Goal: Information Seeking & Learning: Learn about a topic

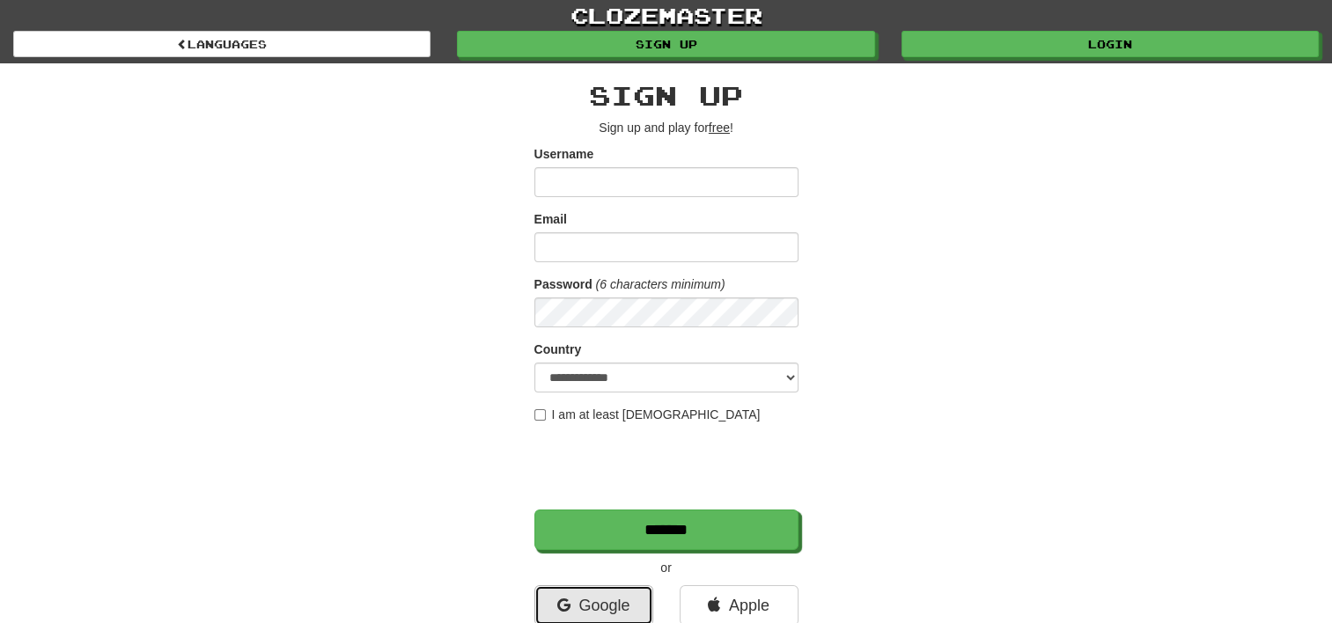
click at [576, 601] on link "Google" at bounding box center [594, 606] width 119 height 41
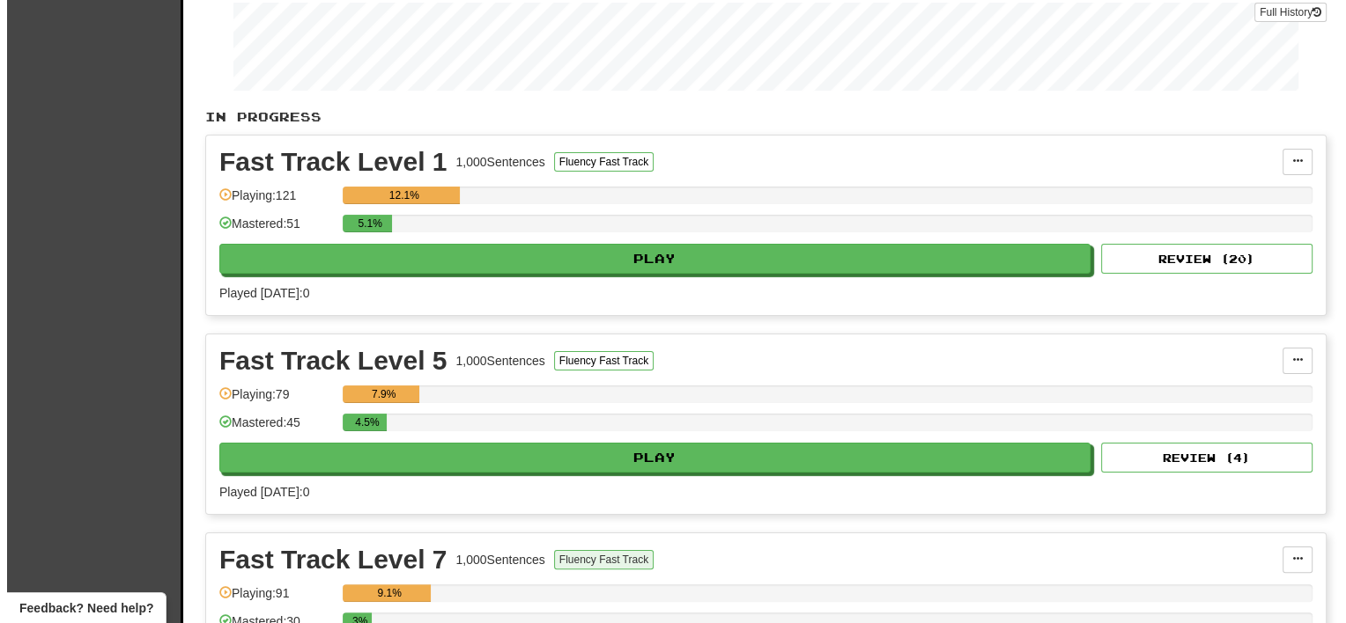
scroll to position [264, 0]
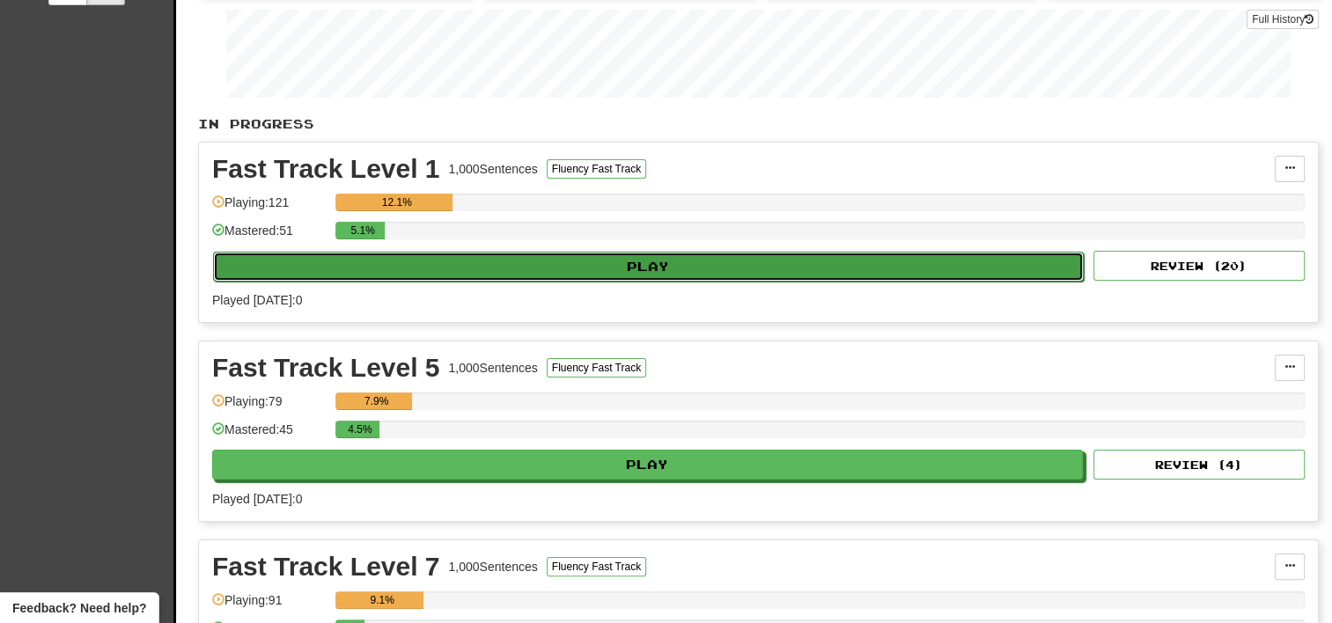
click at [653, 271] on button "Play" at bounding box center [648, 267] width 871 height 30
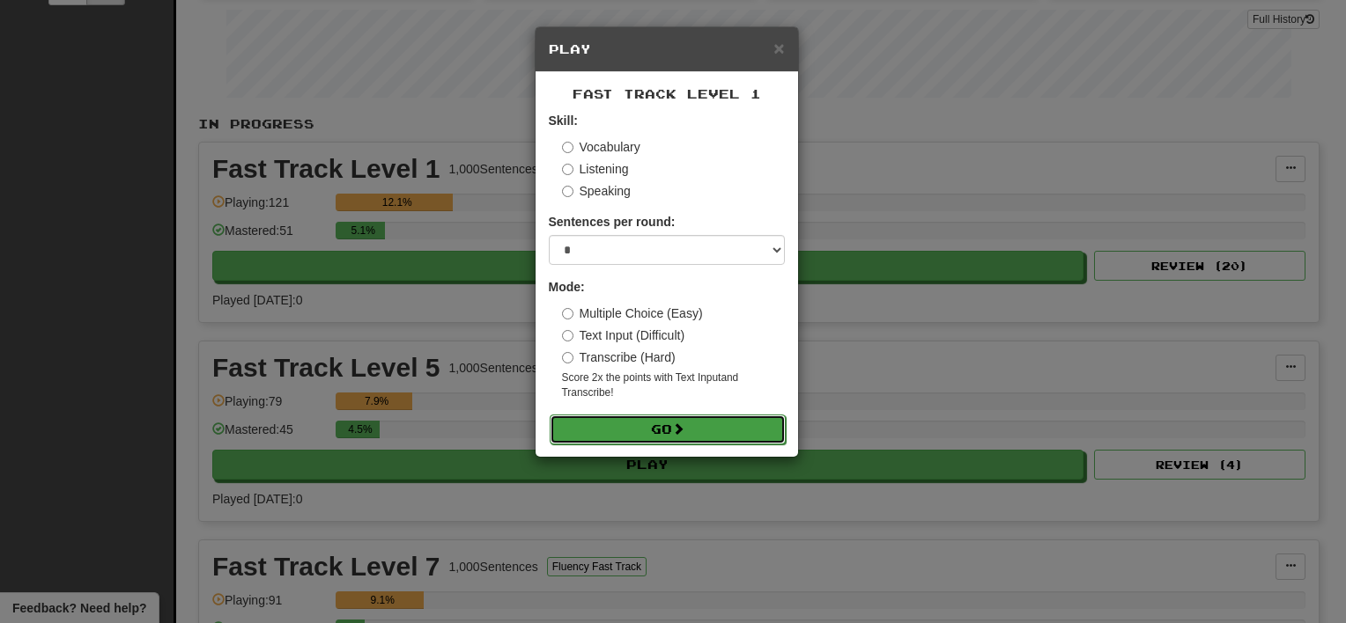
click at [672, 430] on button "Go" at bounding box center [668, 430] width 236 height 30
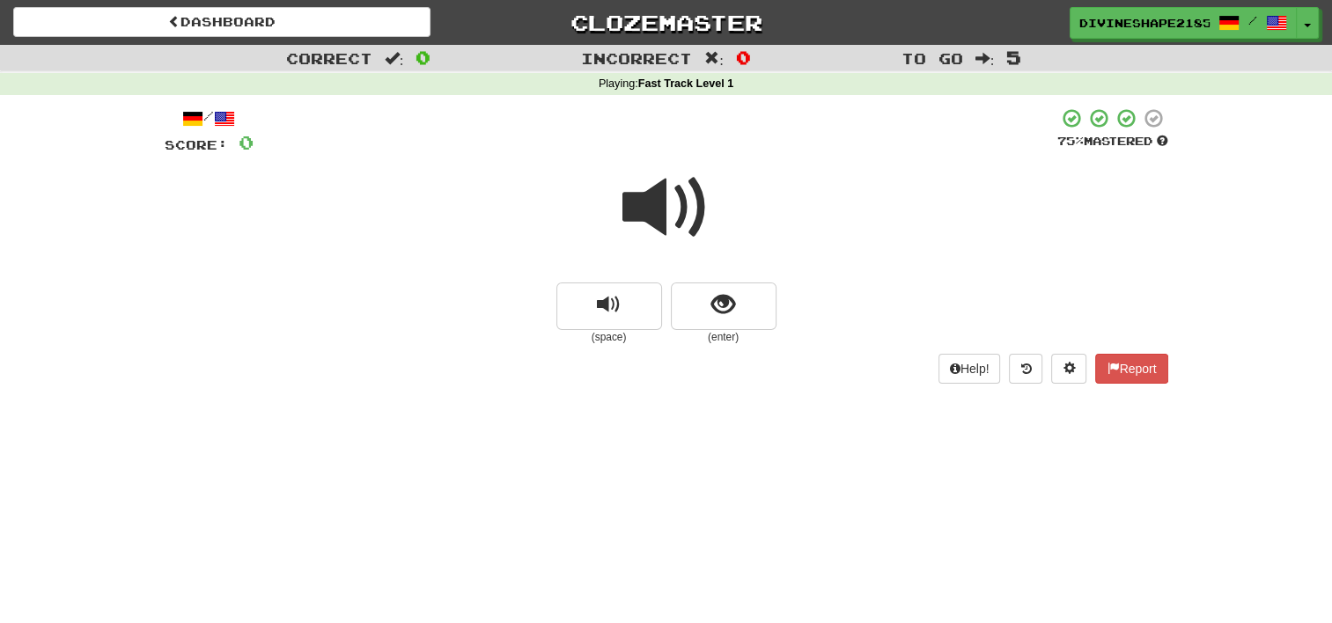
click at [659, 222] on span at bounding box center [667, 208] width 88 height 88
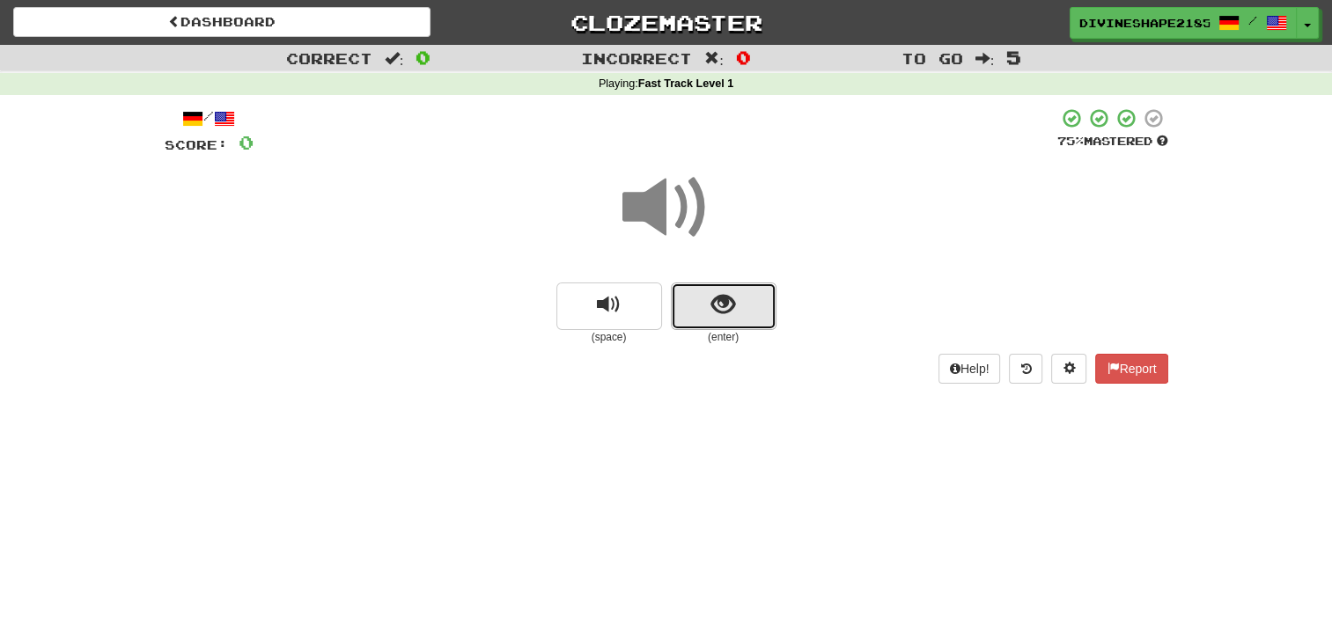
click at [711, 321] on button "show sentence" at bounding box center [724, 307] width 106 height 48
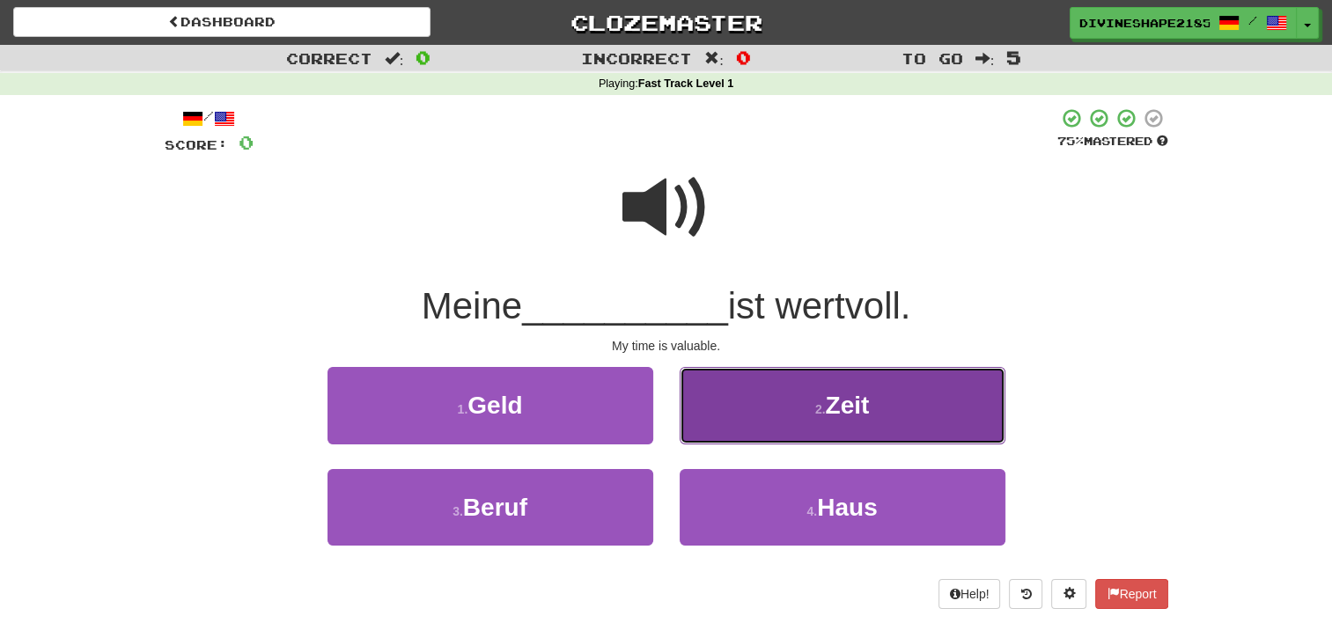
click at [827, 399] on span "Zeit" at bounding box center [847, 405] width 44 height 27
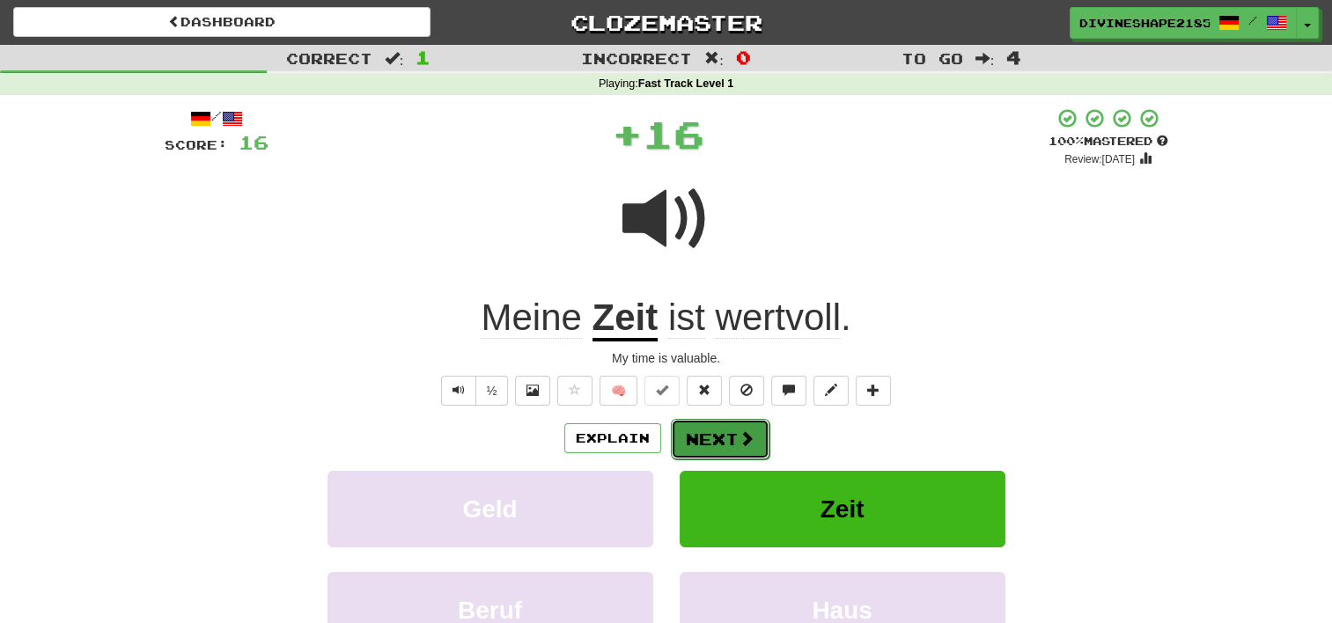
click at [688, 429] on button "Next" at bounding box center [720, 439] width 99 height 41
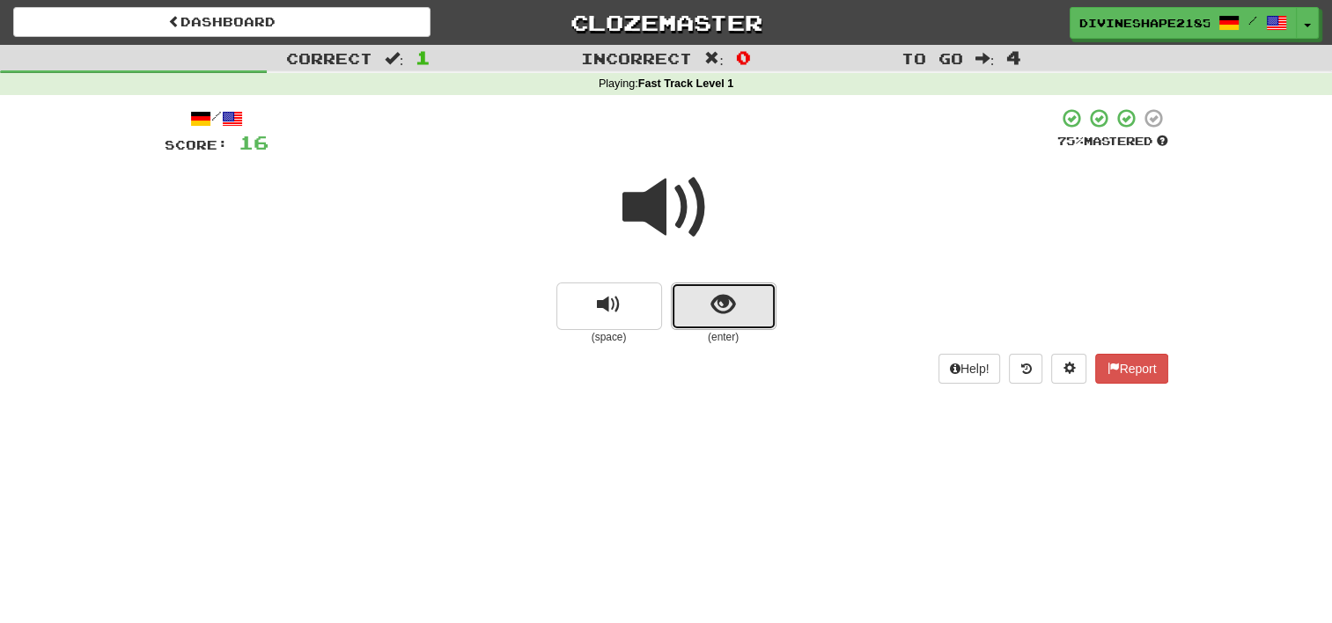
click at [736, 324] on button "show sentence" at bounding box center [724, 307] width 106 height 48
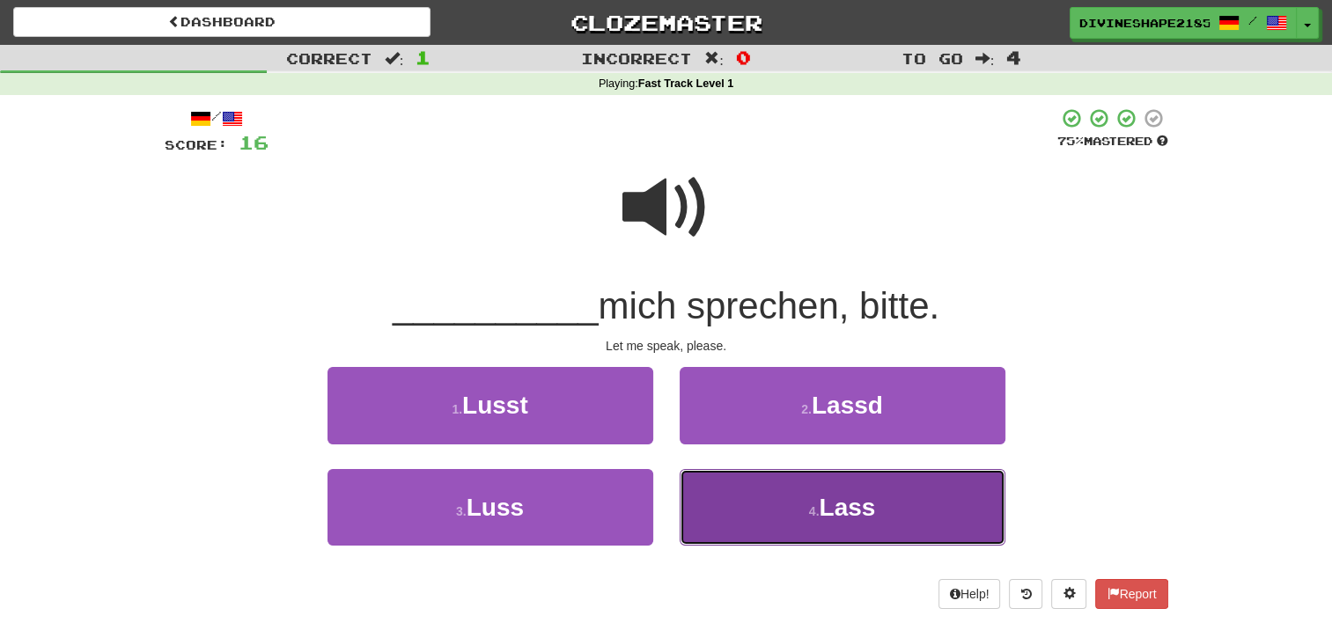
click at [803, 512] on button "4 . Lass" at bounding box center [843, 507] width 326 height 77
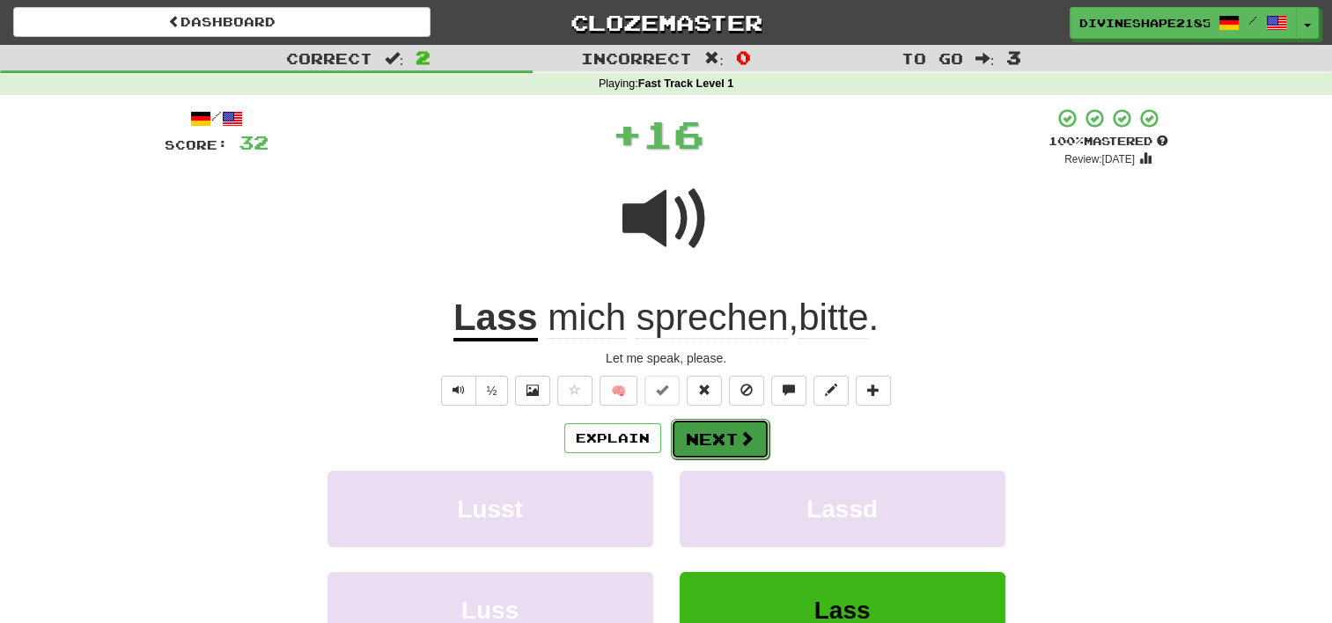
click at [699, 439] on button "Next" at bounding box center [720, 439] width 99 height 41
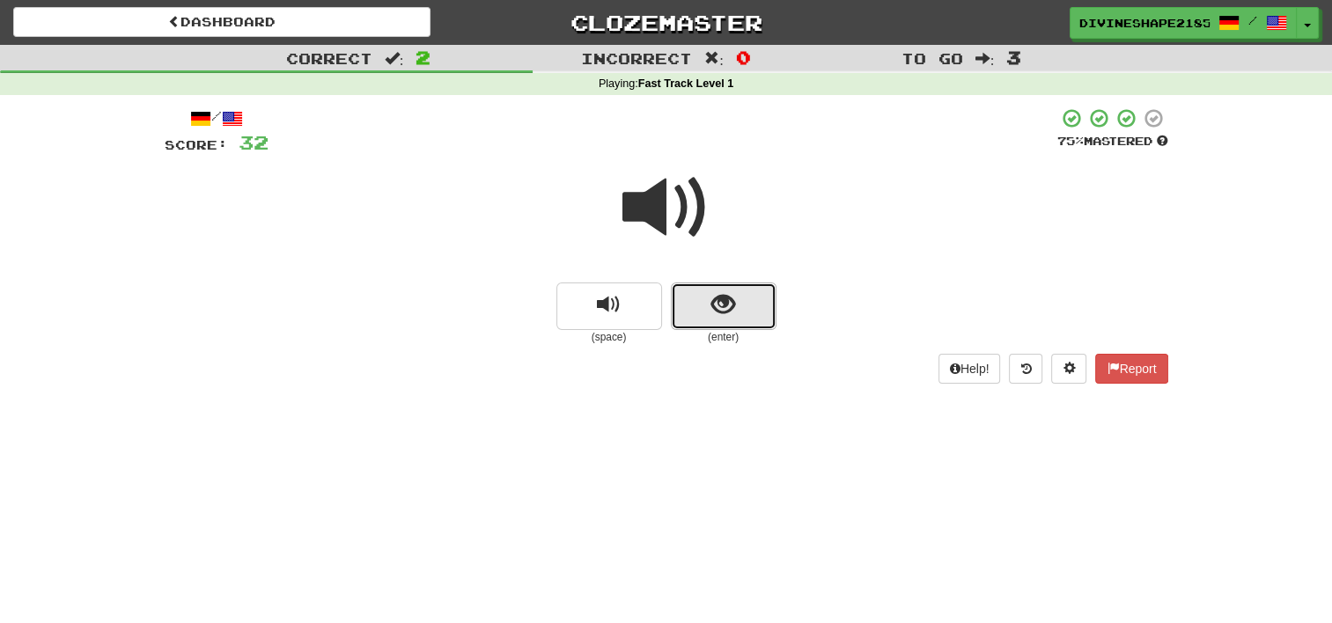
click at [747, 311] on button "show sentence" at bounding box center [724, 307] width 106 height 48
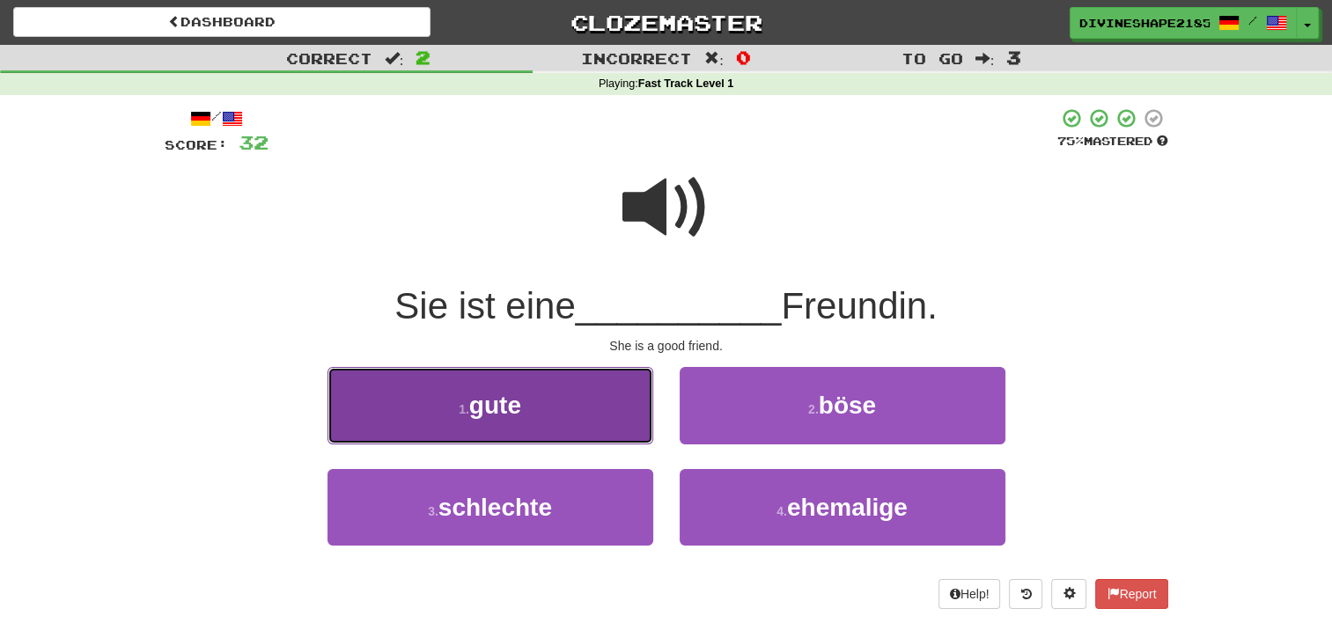
click at [546, 412] on button "1 . gute" at bounding box center [491, 405] width 326 height 77
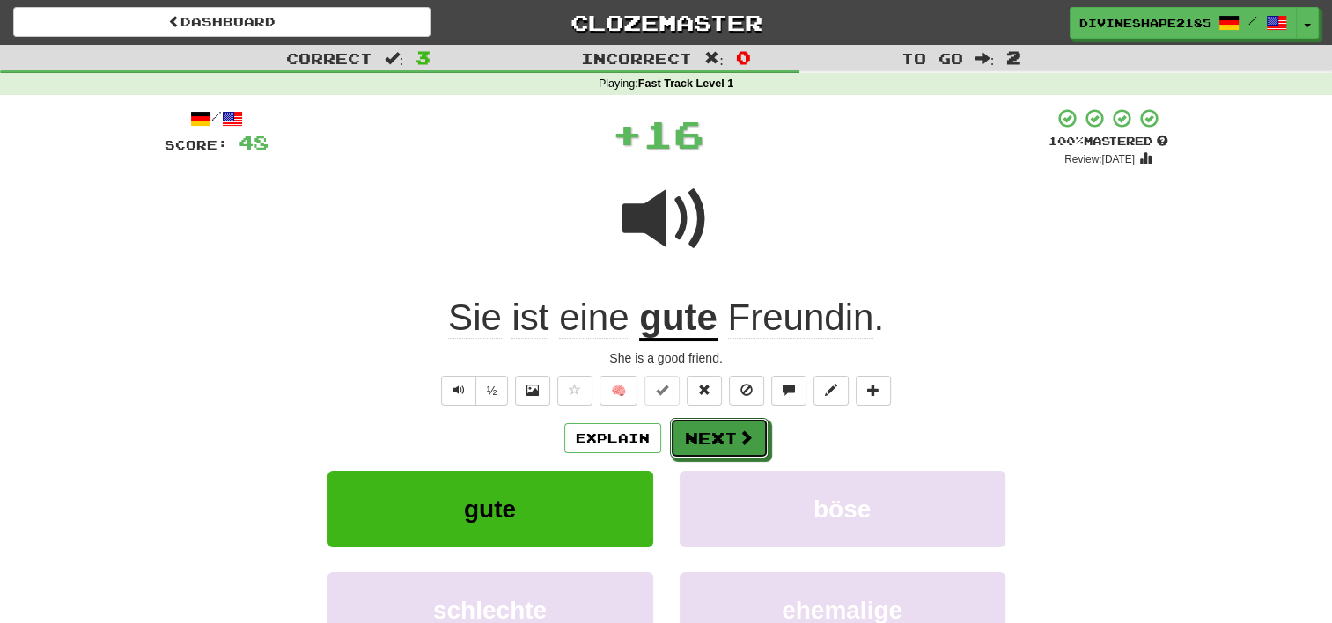
drag, startPoint x: 729, startPoint y: 447, endPoint x: 703, endPoint y: 363, distance: 88.6
click at [729, 445] on button "Next" at bounding box center [719, 438] width 99 height 41
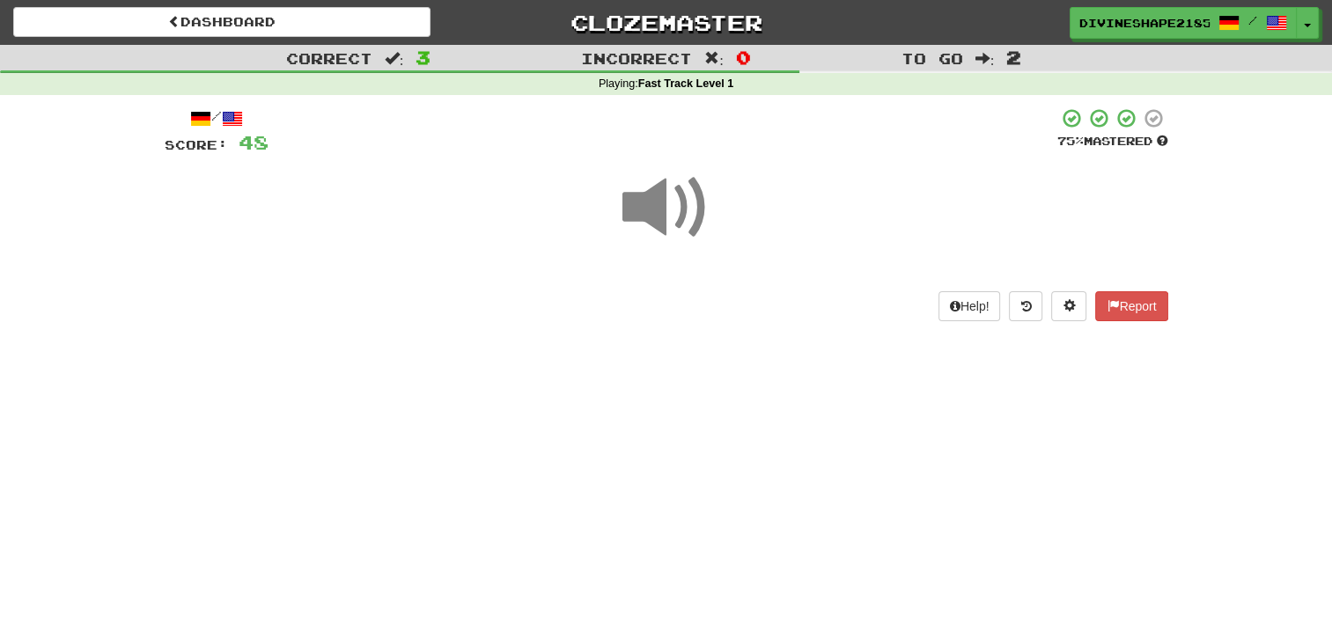
click at [689, 237] on span at bounding box center [667, 208] width 88 height 88
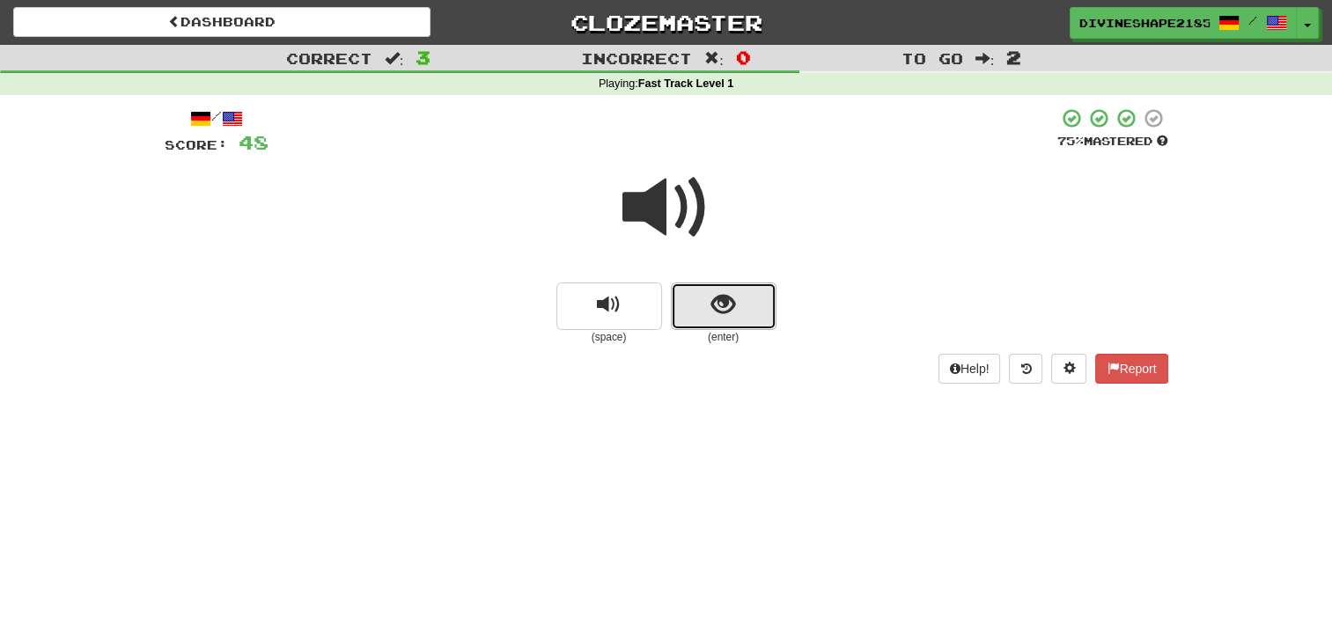
click at [709, 317] on button "show sentence" at bounding box center [724, 307] width 106 height 48
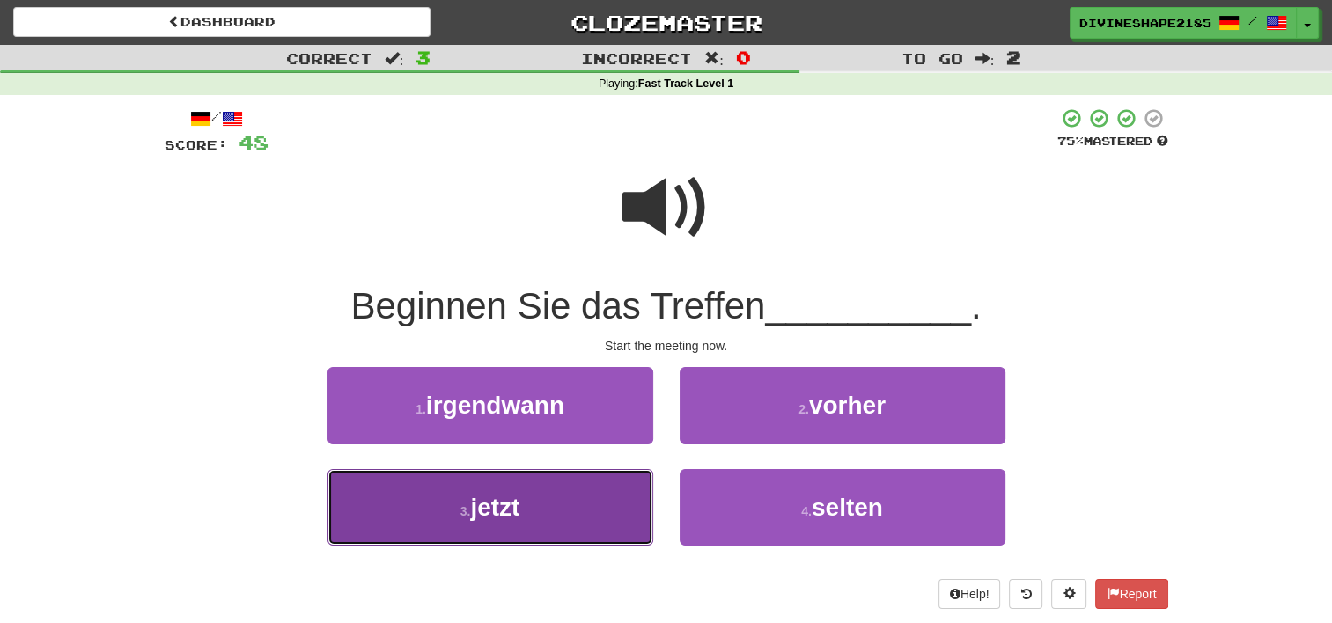
click at [539, 521] on button "3 . jetzt" at bounding box center [491, 507] width 326 height 77
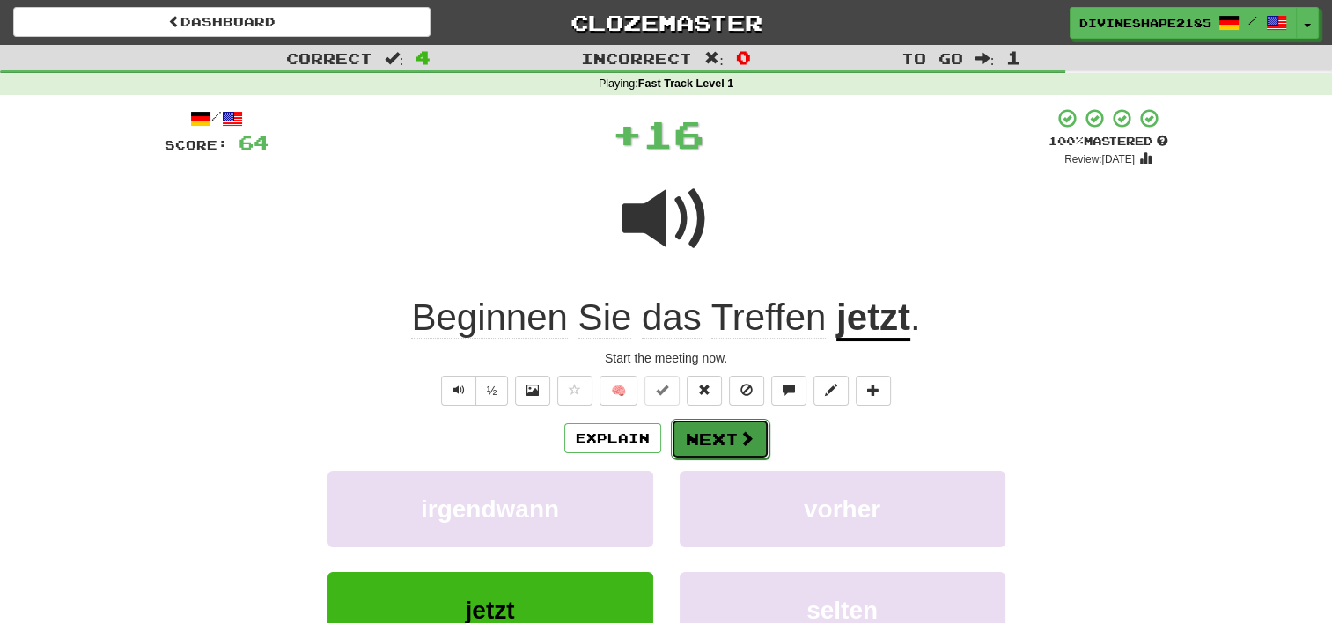
click at [712, 440] on button "Next" at bounding box center [720, 439] width 99 height 41
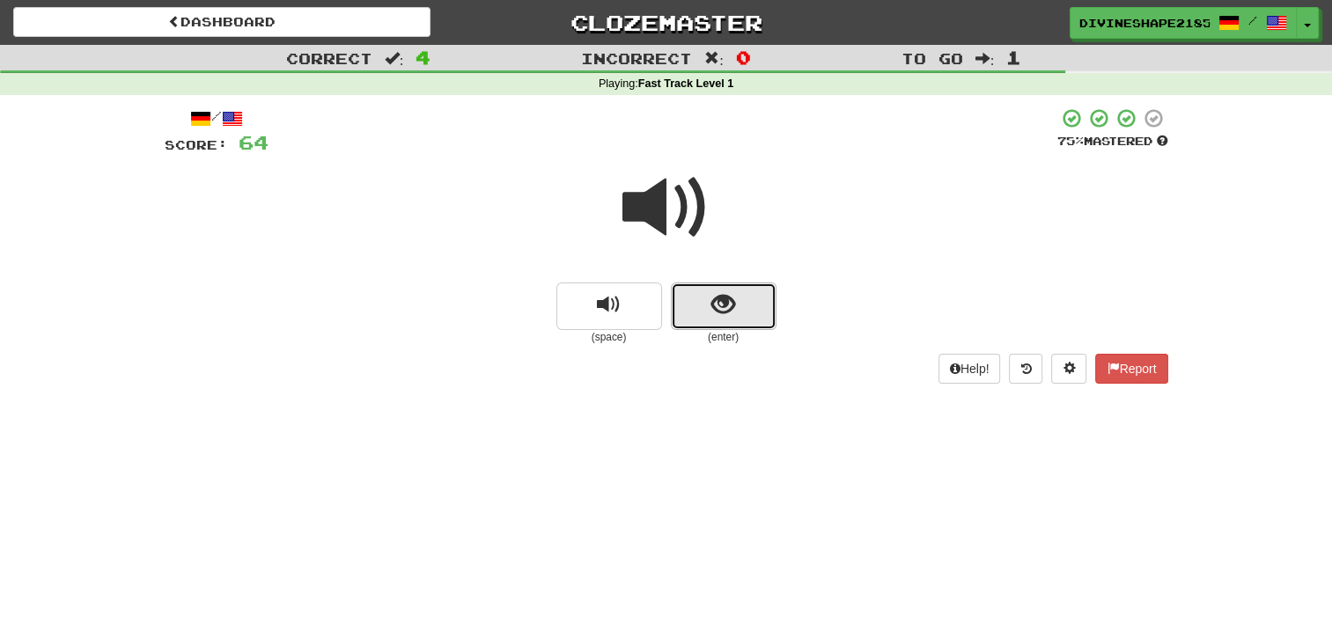
click at [722, 322] on button "show sentence" at bounding box center [724, 307] width 106 height 48
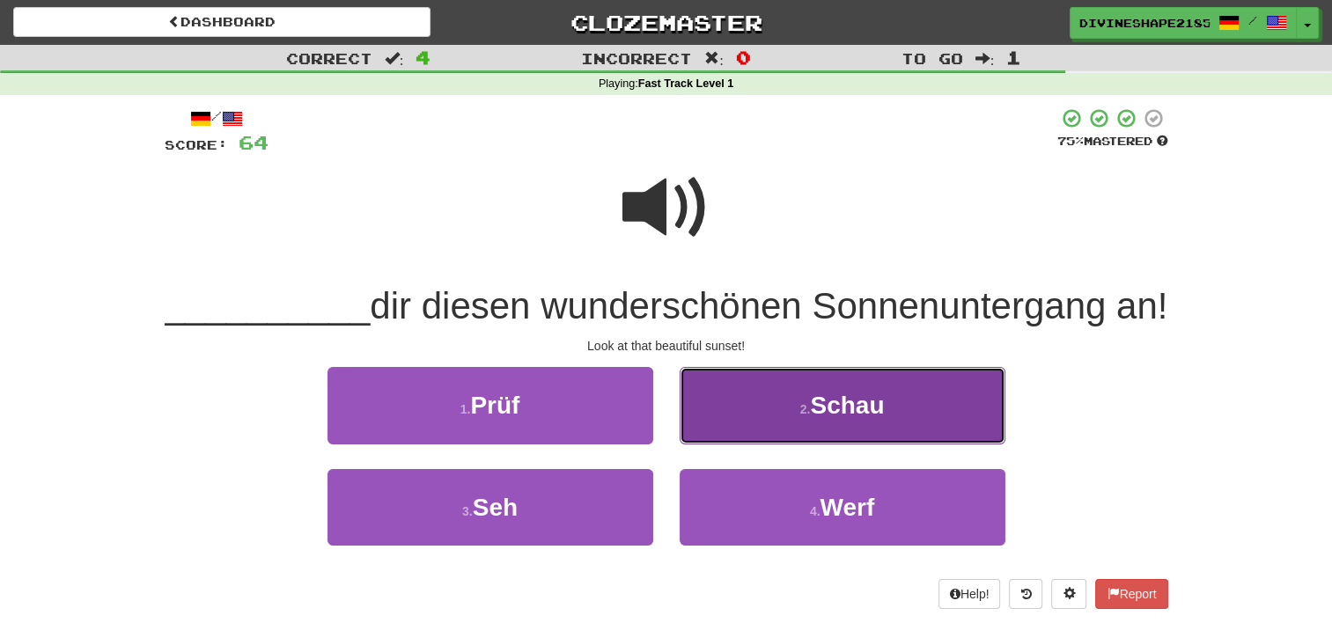
click at [781, 444] on button "2 . Schau" at bounding box center [843, 405] width 326 height 77
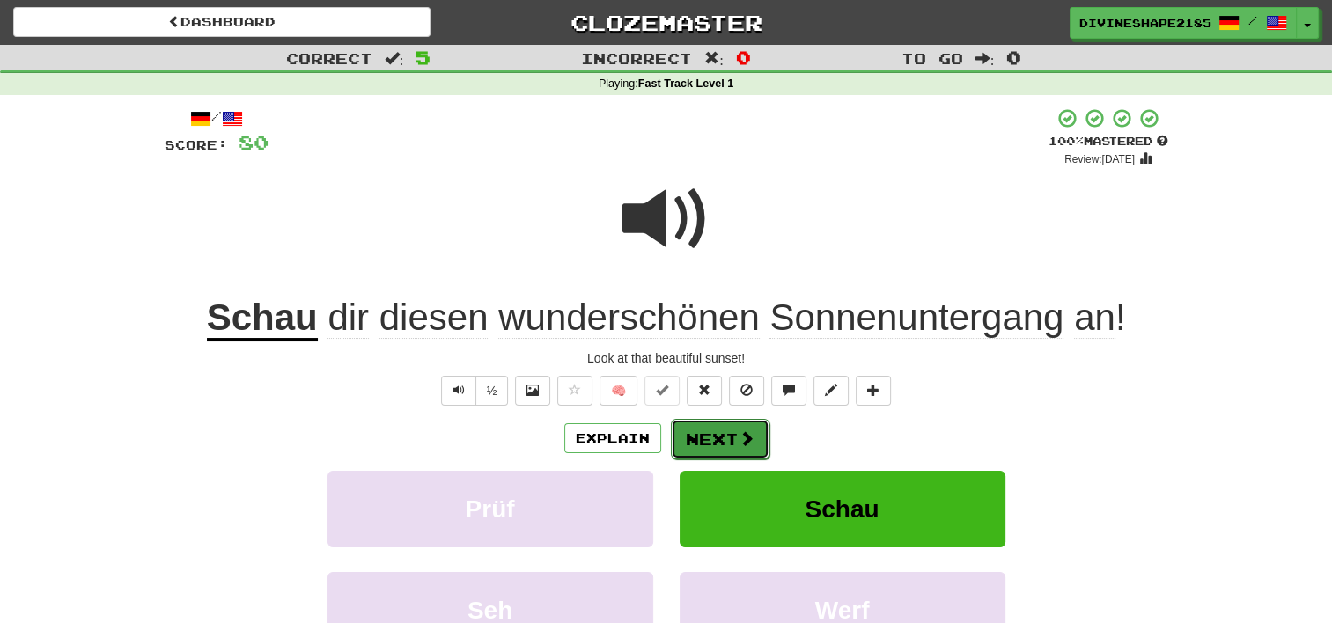
click at [707, 437] on button "Next" at bounding box center [720, 439] width 99 height 41
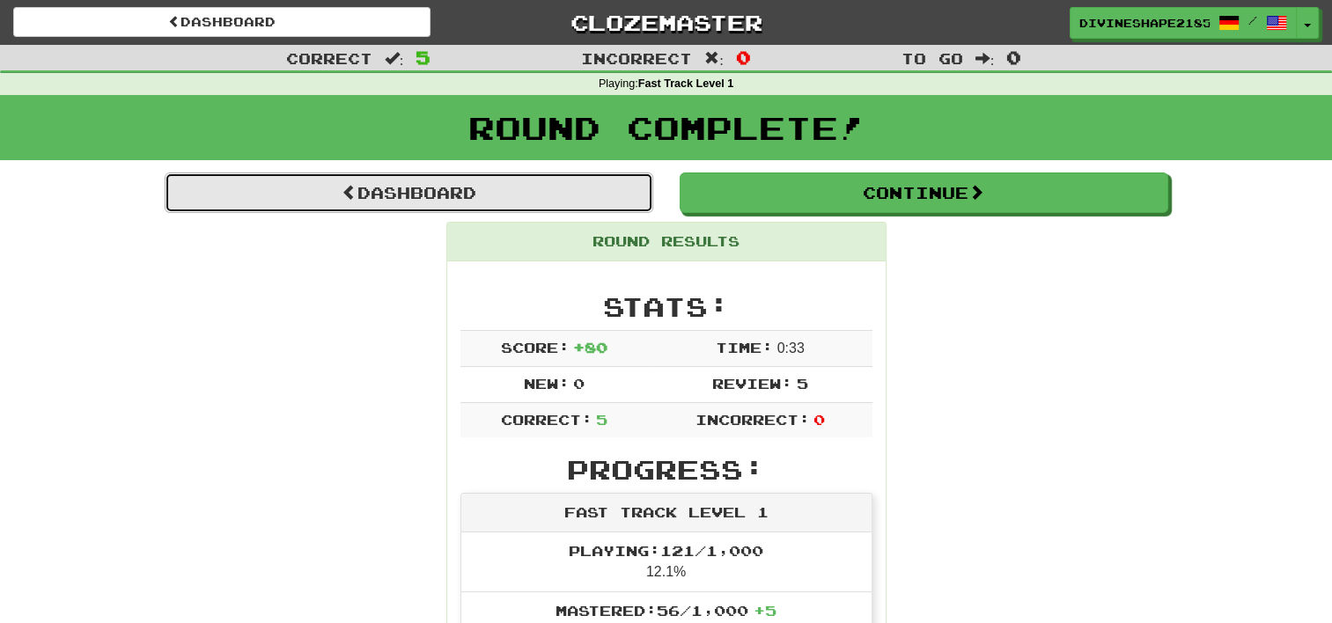
click at [546, 205] on link "Dashboard" at bounding box center [409, 193] width 489 height 41
